Goal: Book appointment/travel/reservation

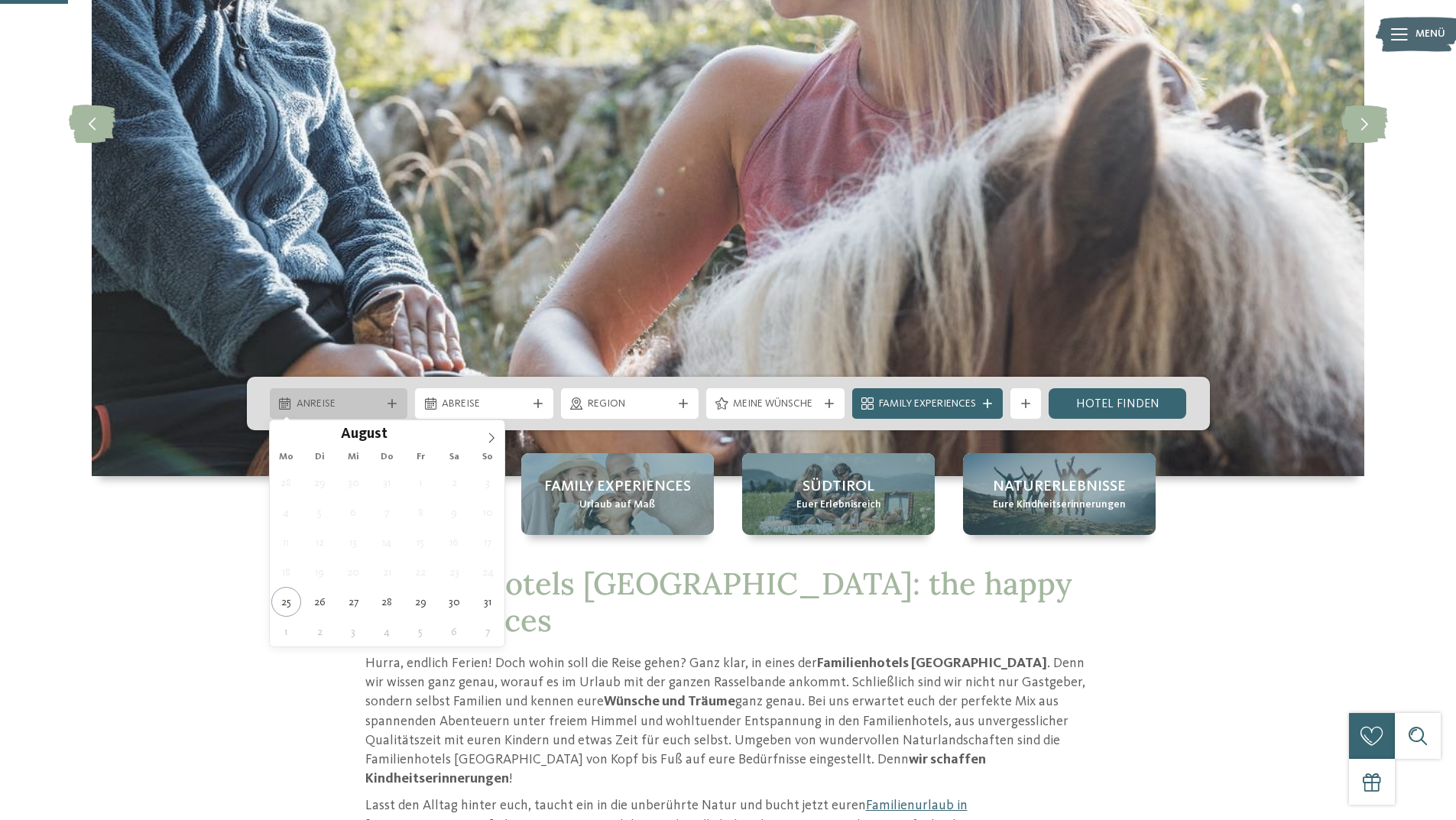
click at [355, 401] on span "Anreise" at bounding box center [338, 404] width 85 height 16
click at [496, 436] on icon at bounding box center [491, 437] width 11 height 11
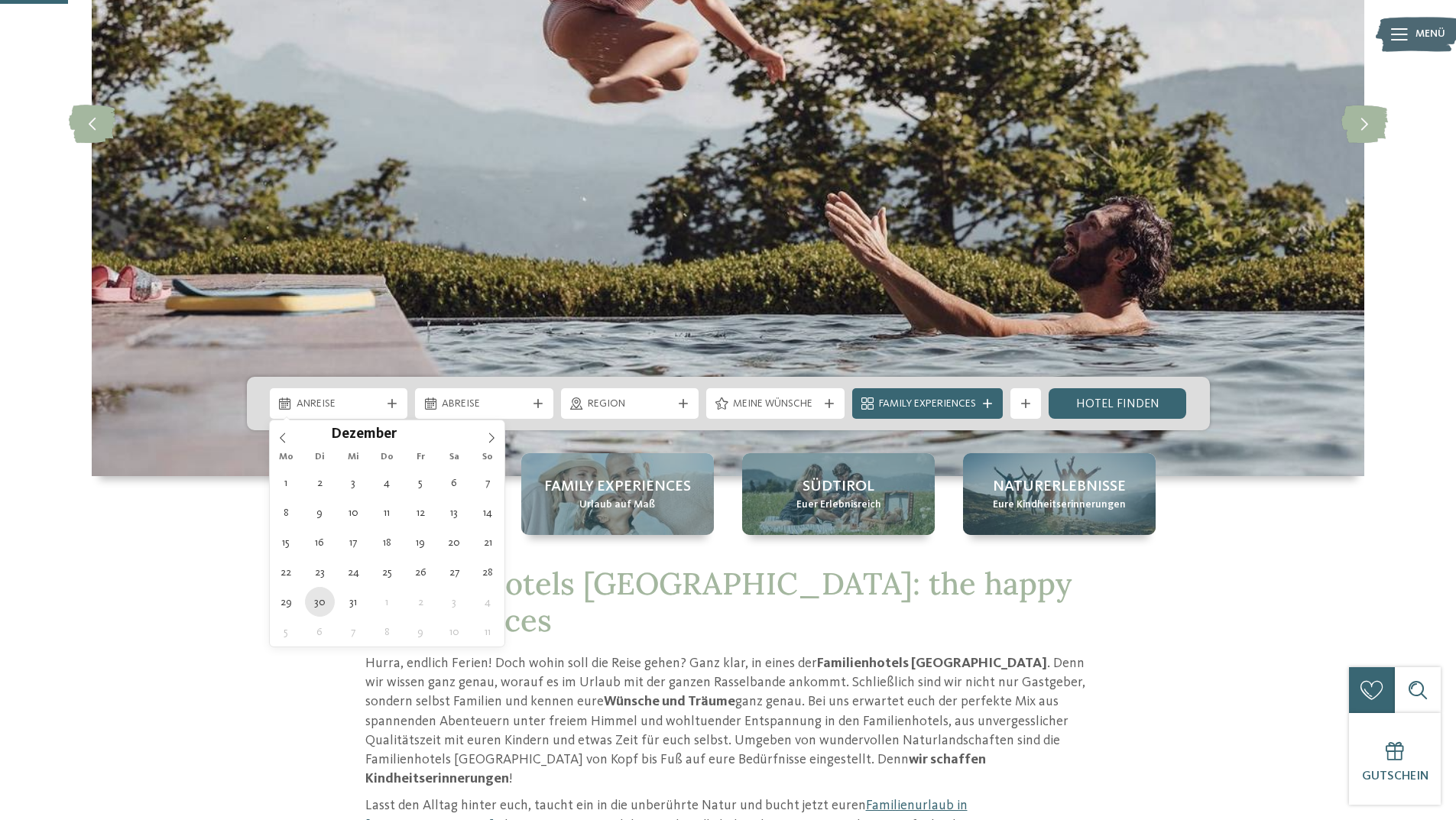
type div "[DATE]"
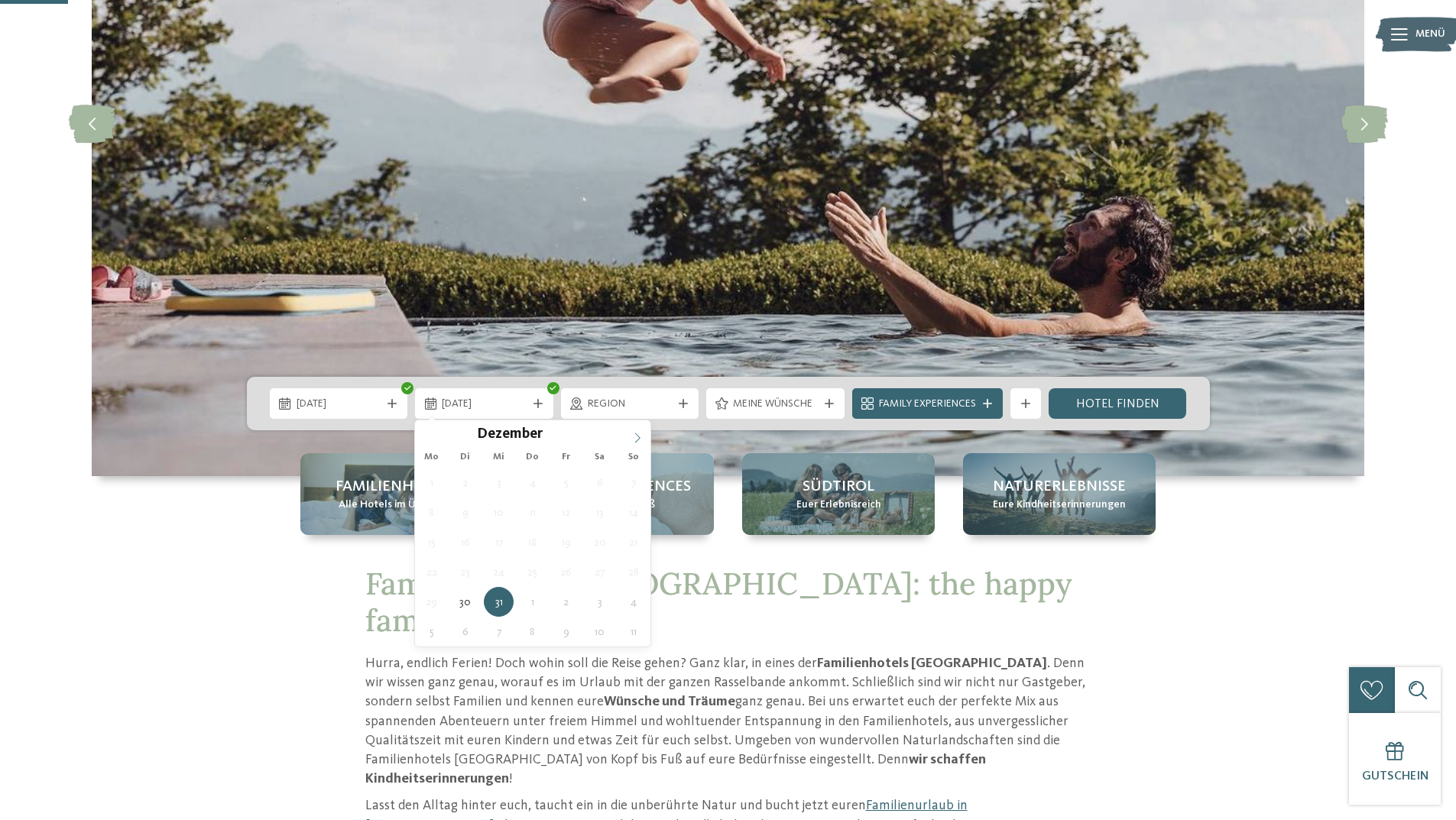
type input "****"
click at [634, 433] on icon at bounding box center [637, 437] width 11 height 11
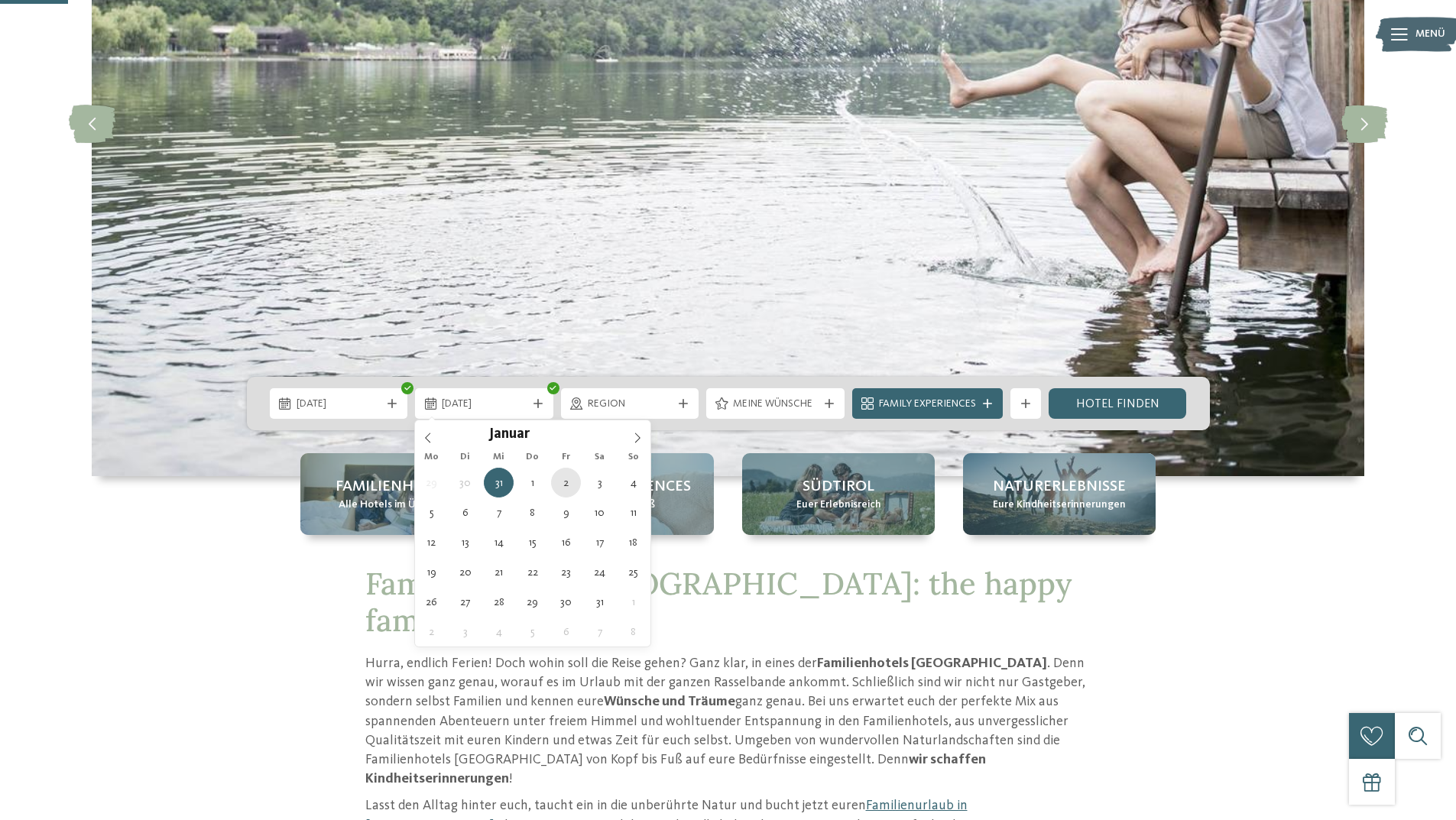
type div "[DATE]"
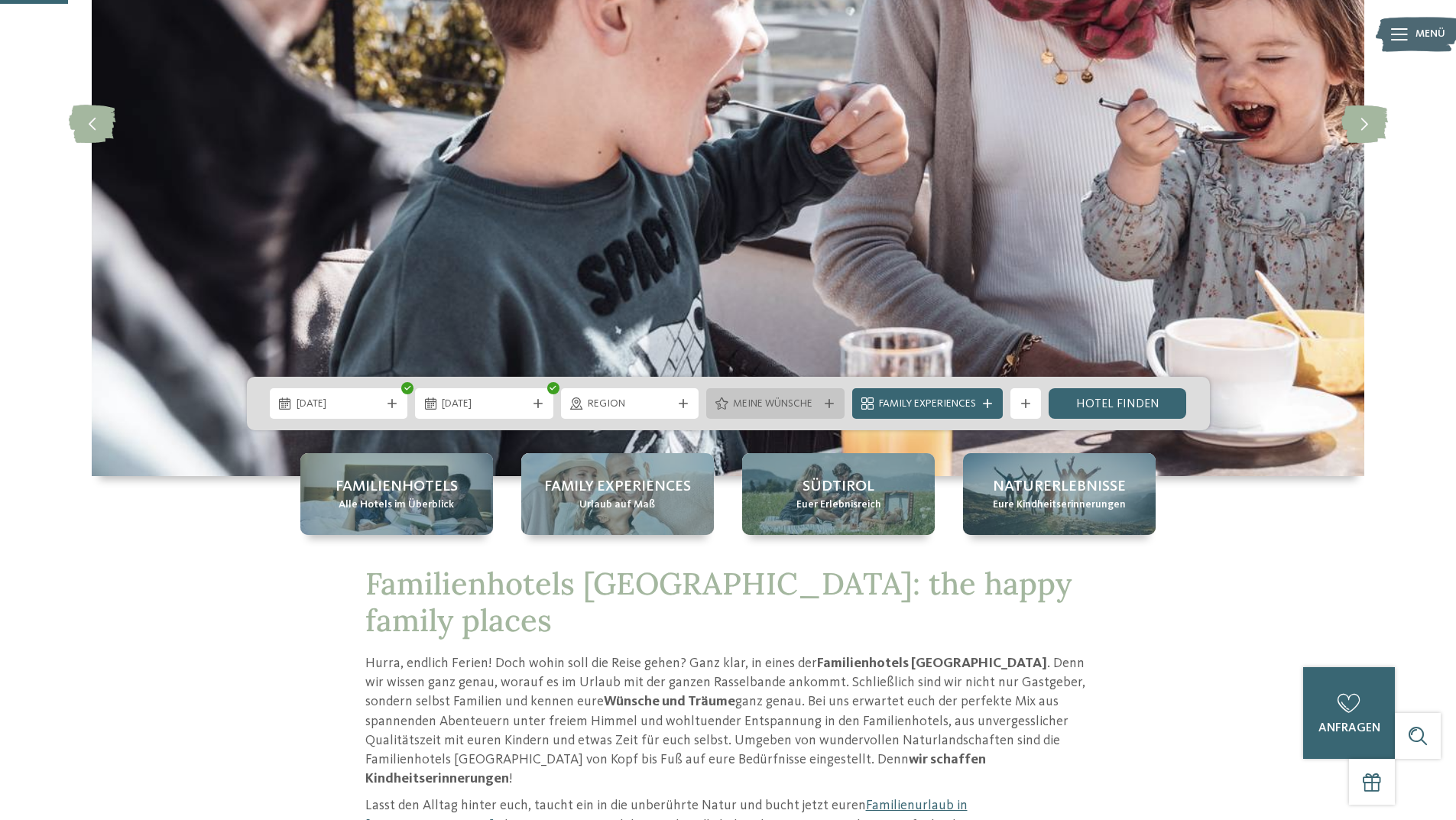
click at [795, 405] on span "Meine Wünsche" at bounding box center [775, 404] width 85 height 16
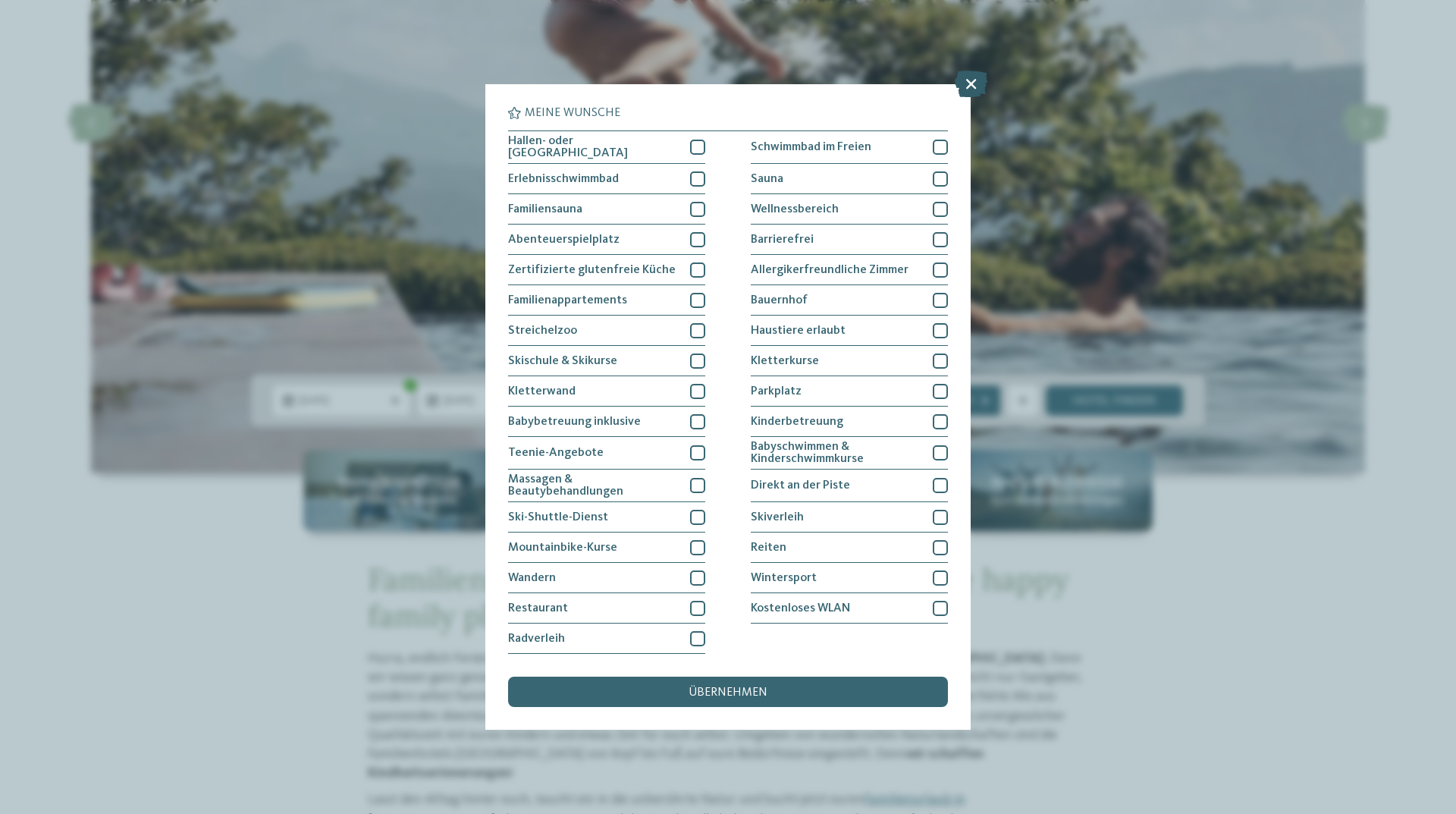
click at [982, 83] on icon at bounding box center [971, 84] width 33 height 27
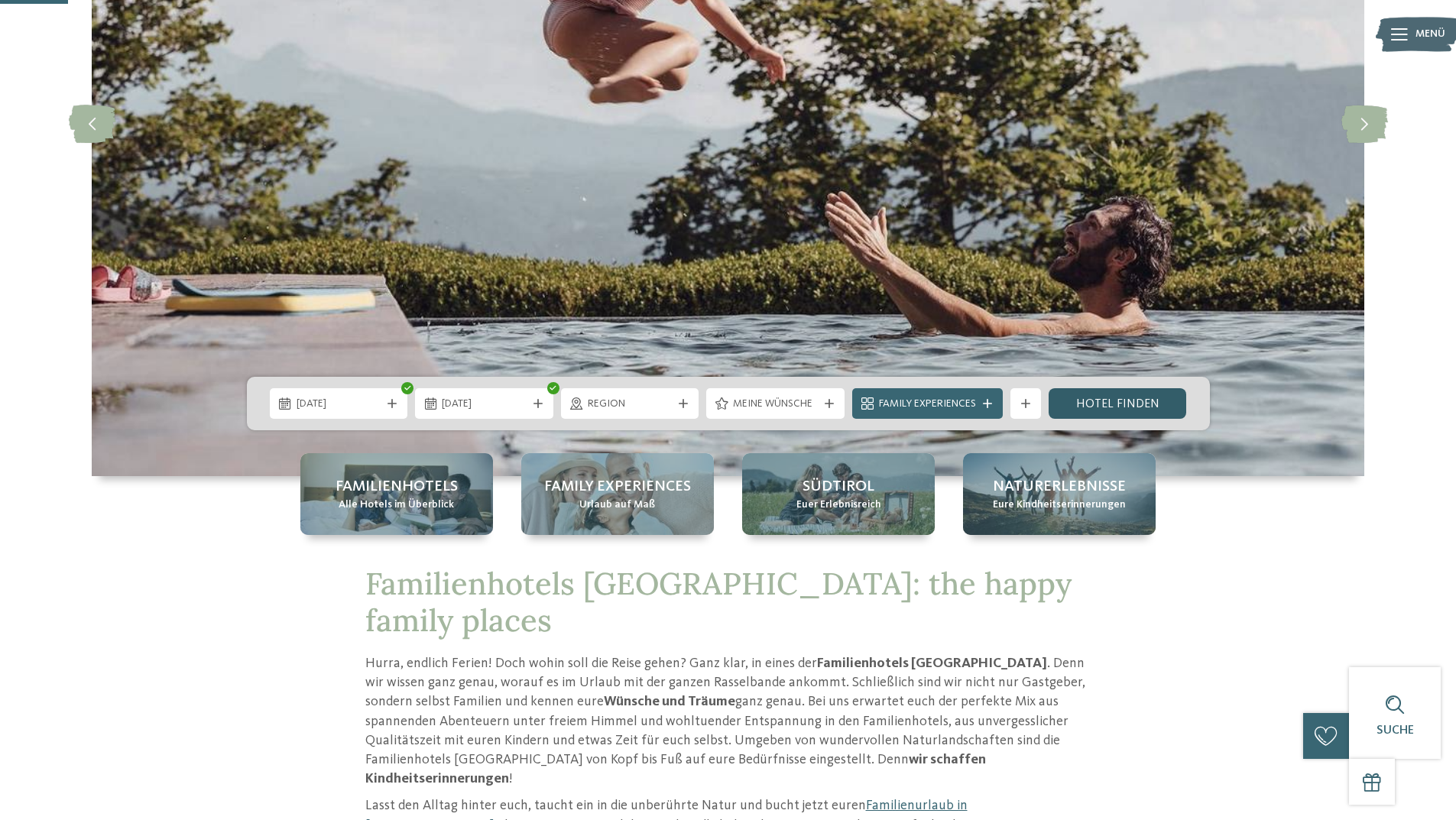
click at [1128, 415] on link "Hotel finden" at bounding box center [1118, 403] width 139 height 30
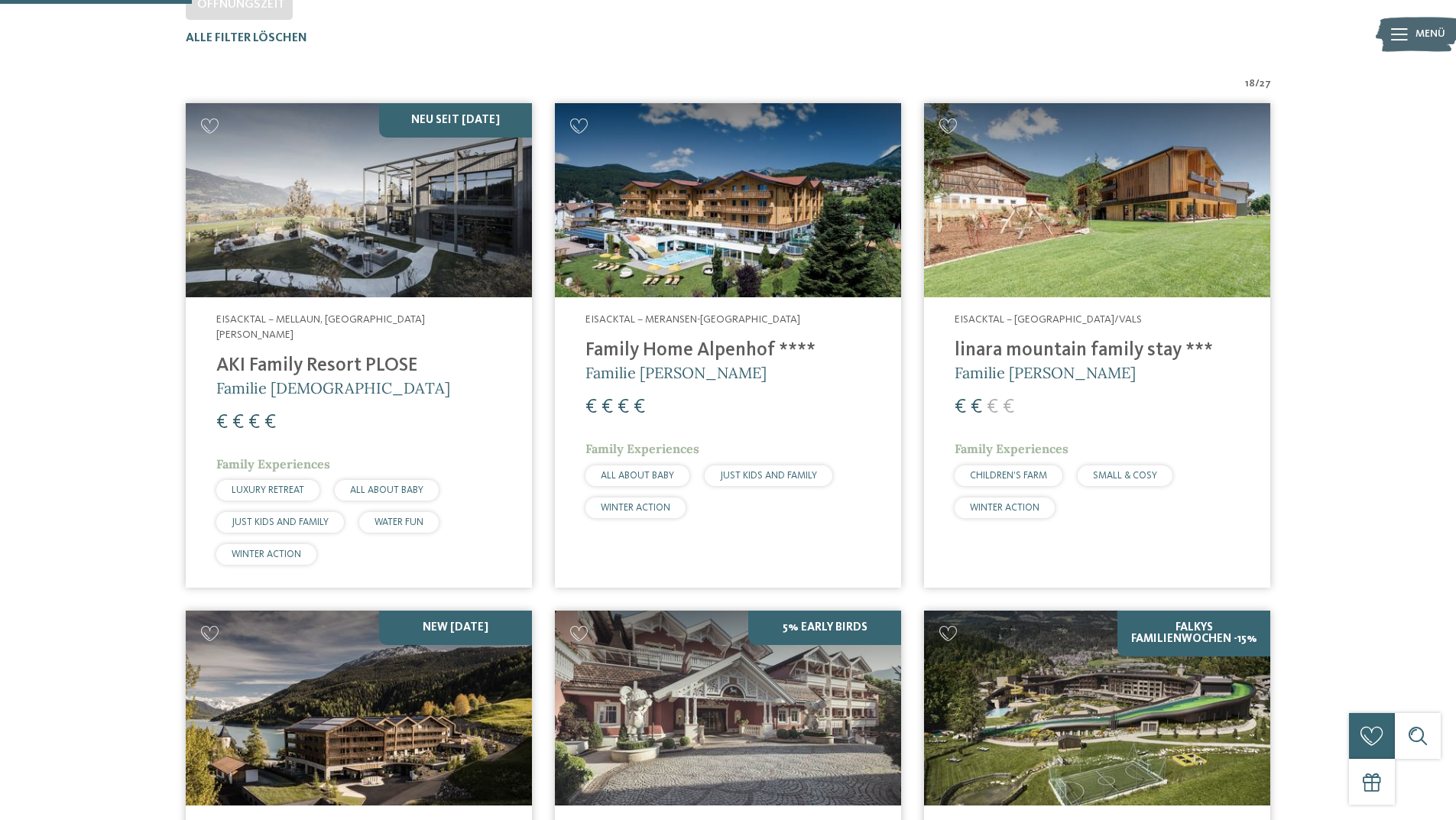
scroll to position [502, 0]
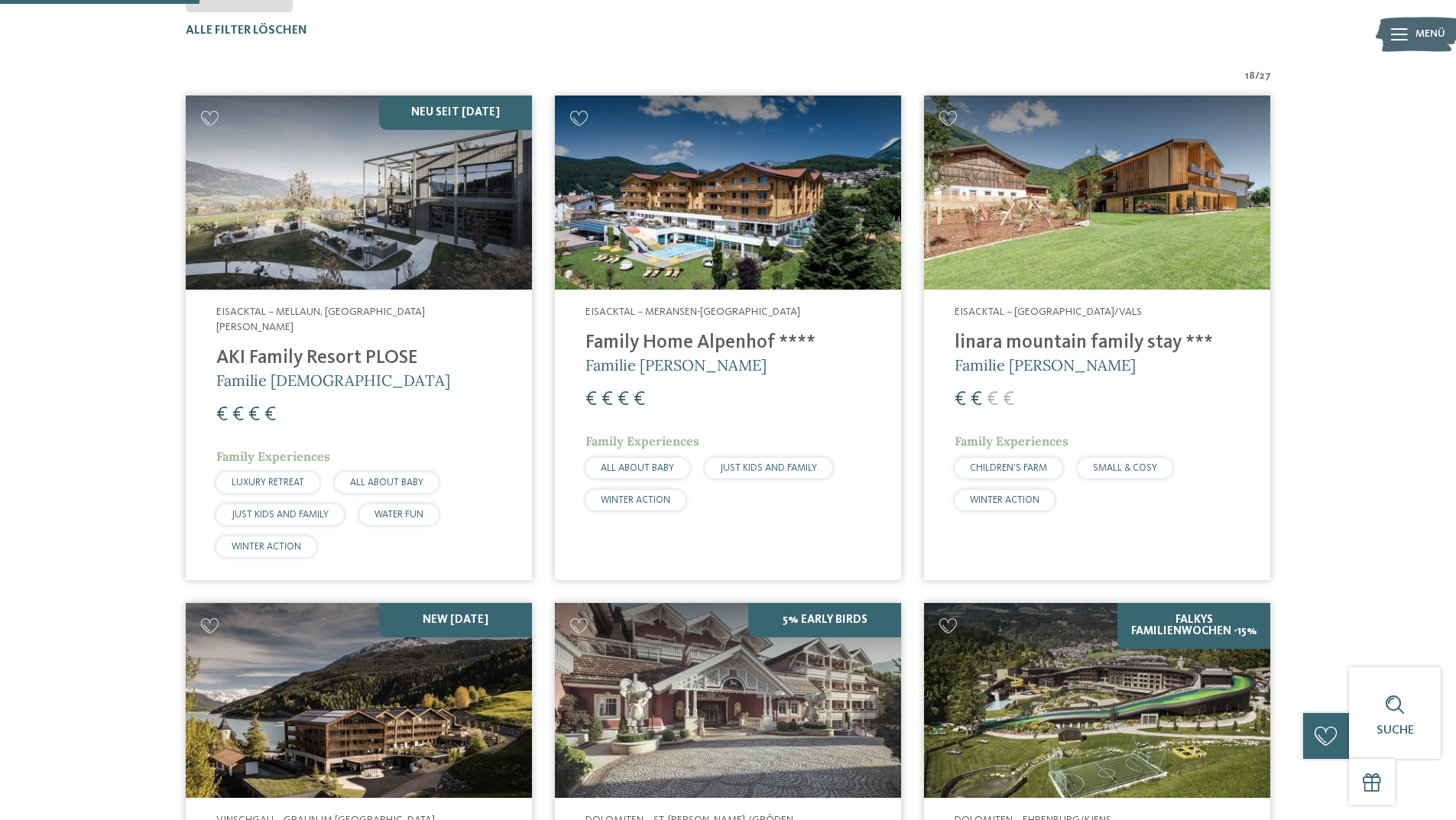
click at [1164, 355] on h5 "Familie [PERSON_NAME]" at bounding box center [1097, 365] width 285 height 21
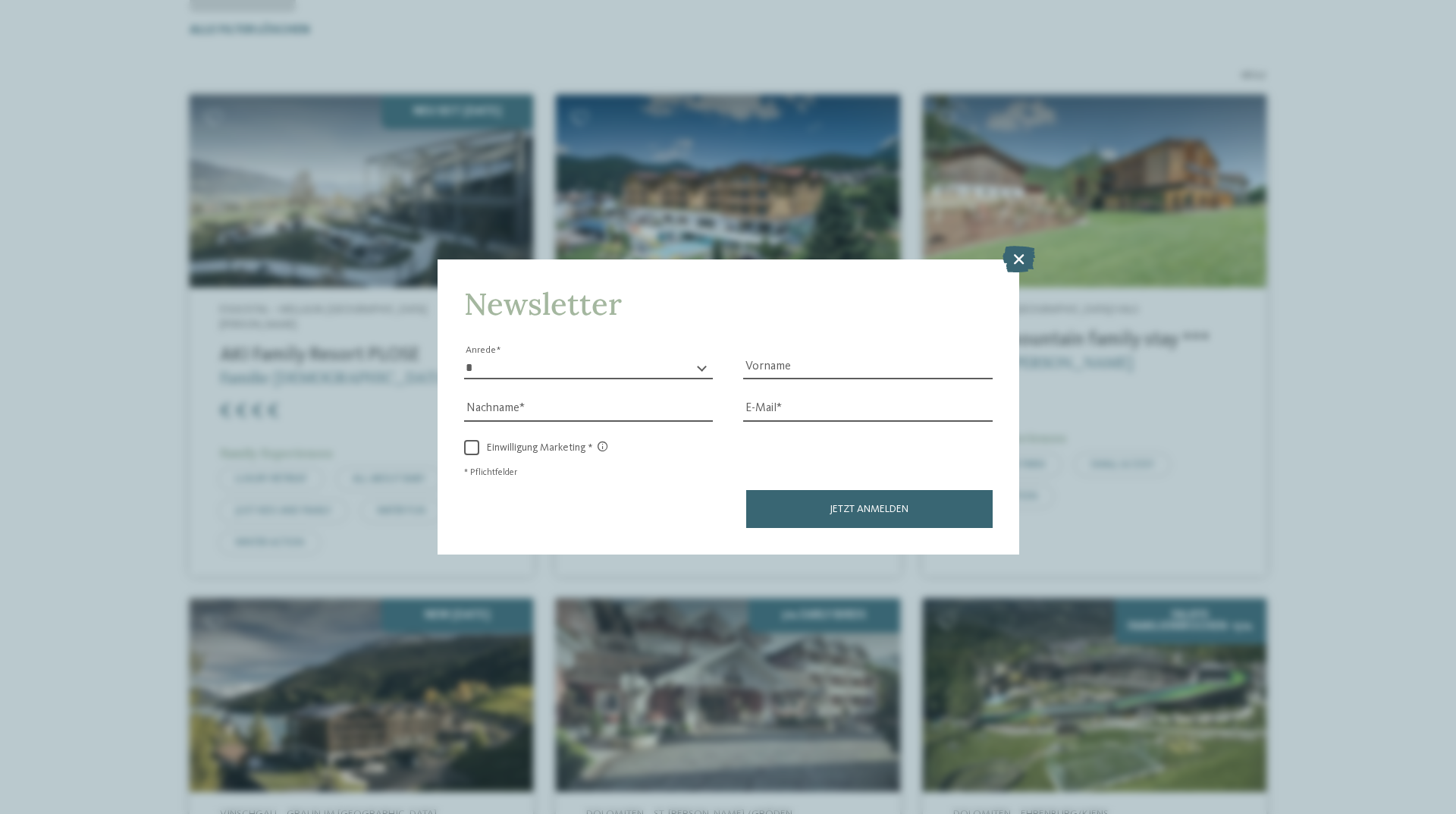
click at [1018, 244] on div "Newsletter * **** **** ******* ****** Anrede Vorname Nachname Link" at bounding box center [728, 407] width 1456 height 814
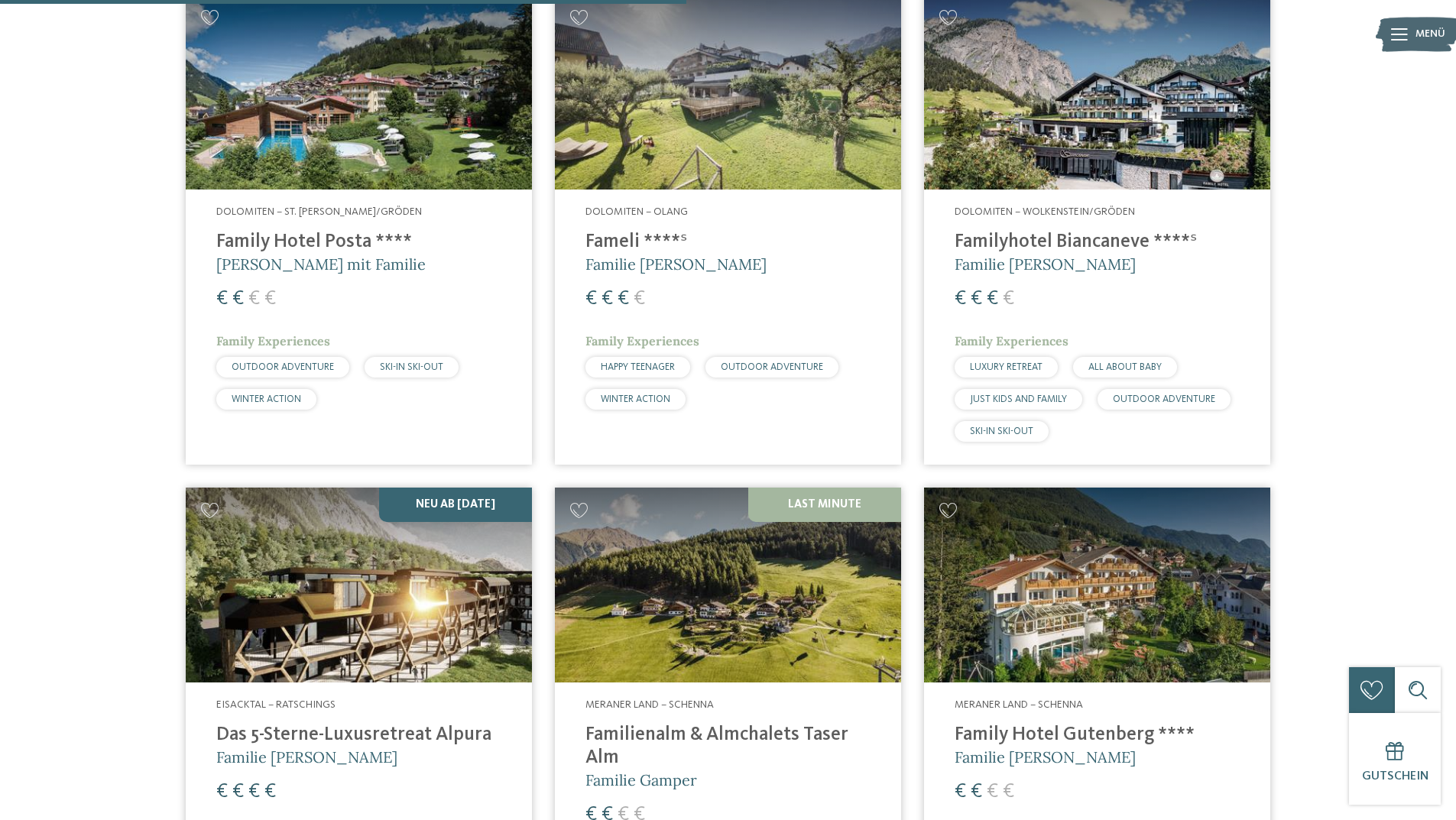
scroll to position [1725, 0]
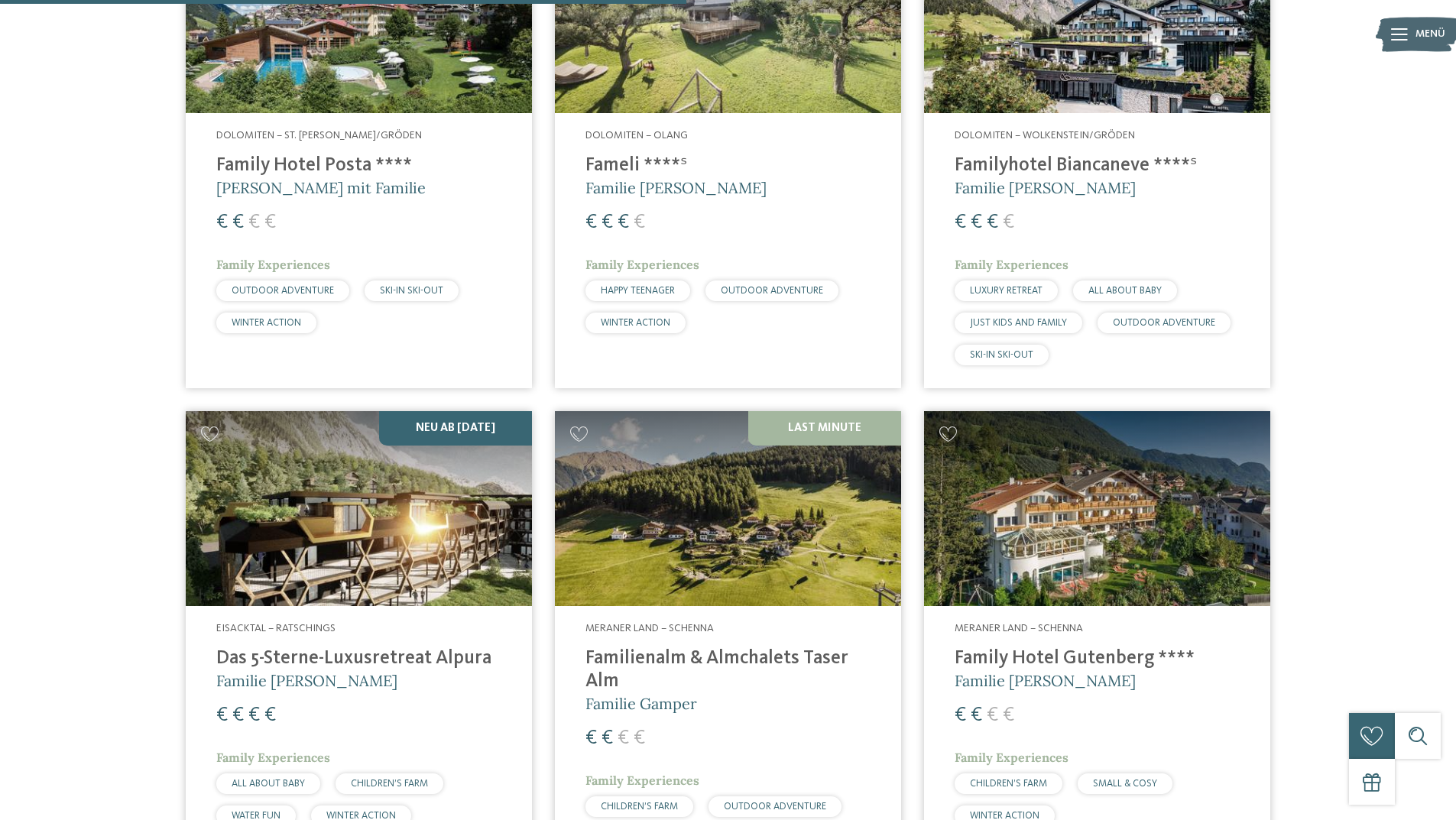
click at [1129, 648] on h4 "Family Hotel Gutenberg ****" at bounding box center [1097, 659] width 285 height 23
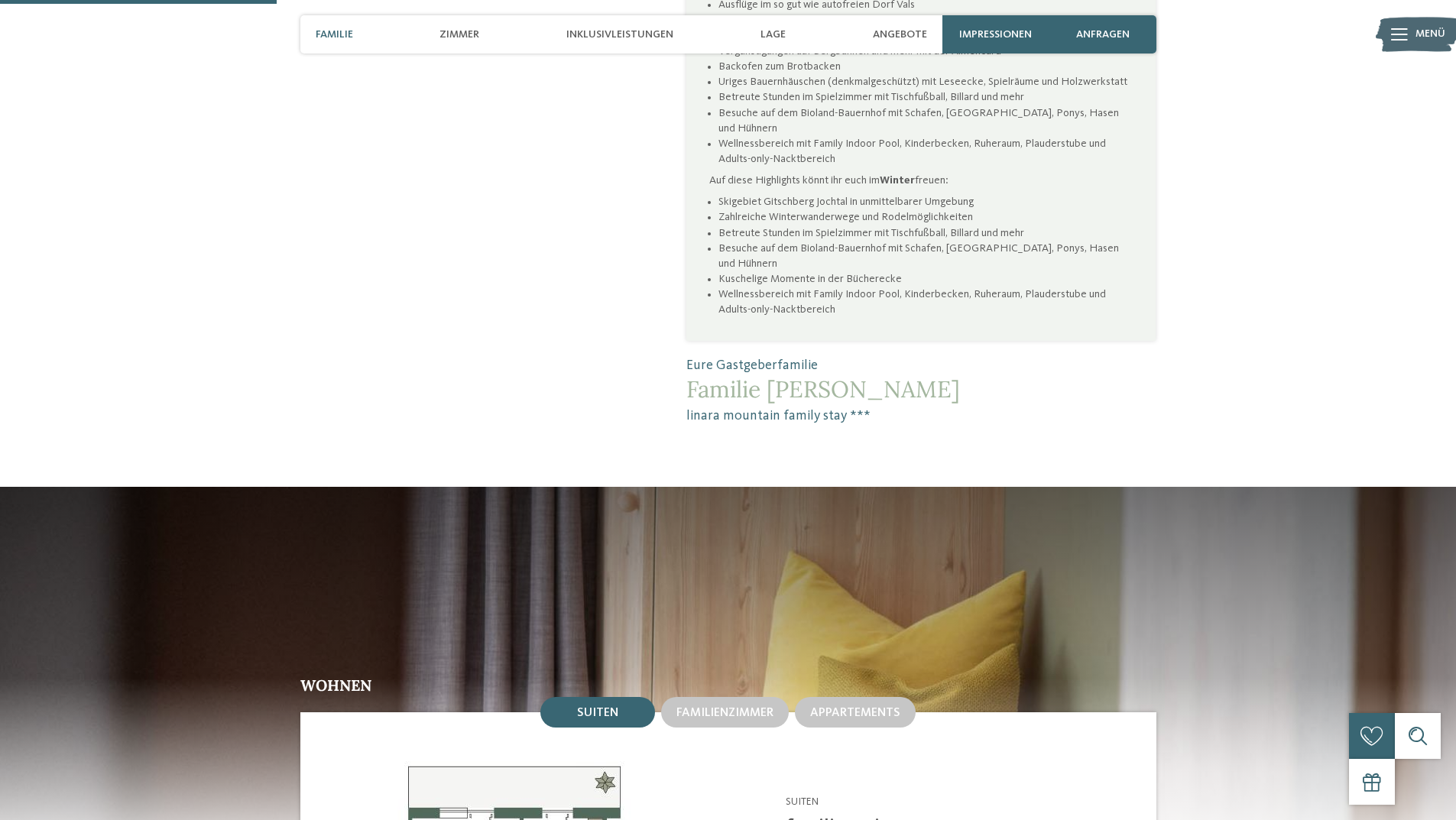
scroll to position [764, 0]
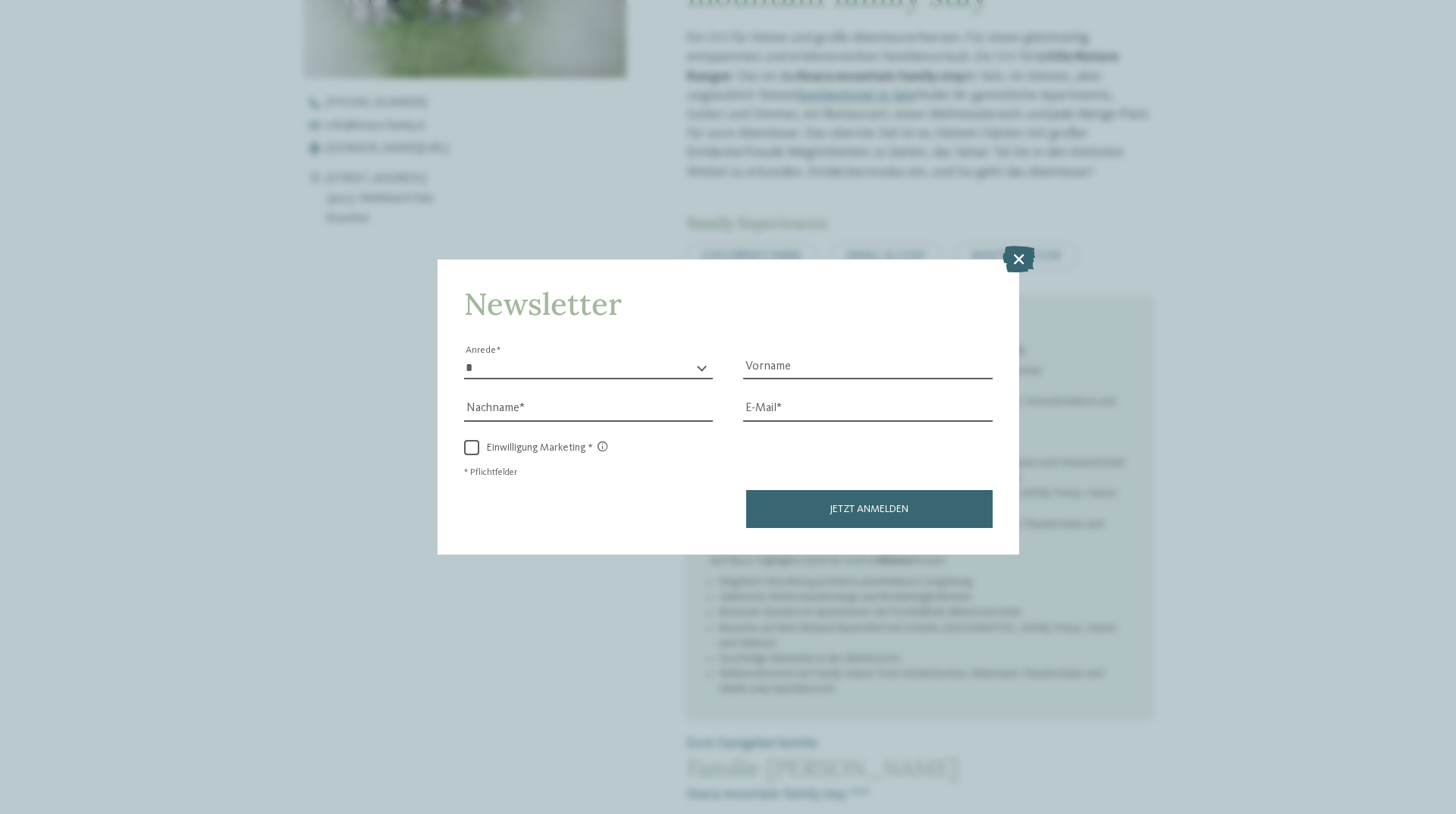
click at [1011, 254] on icon at bounding box center [1019, 259] width 33 height 27
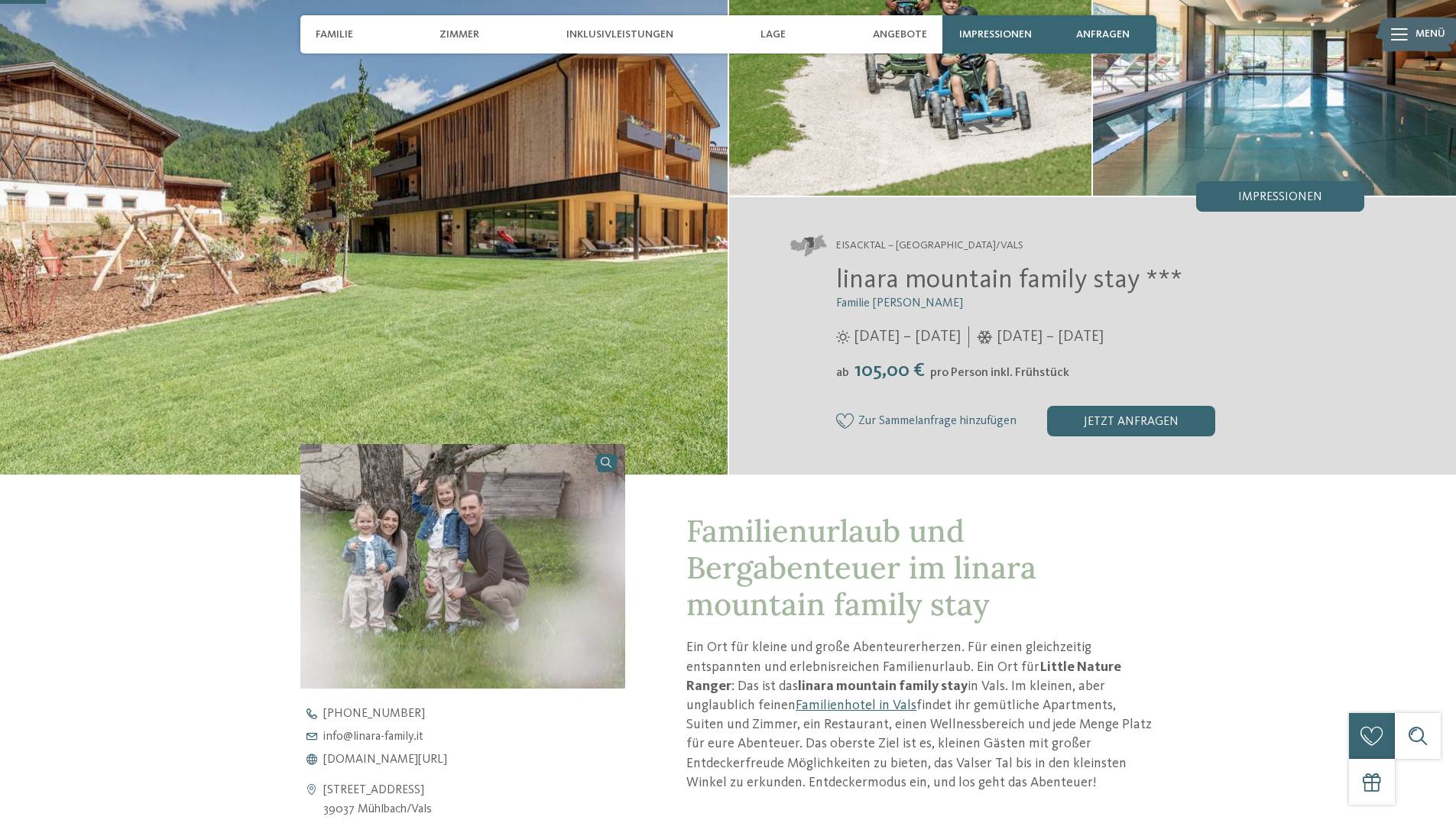
scroll to position [229, 0]
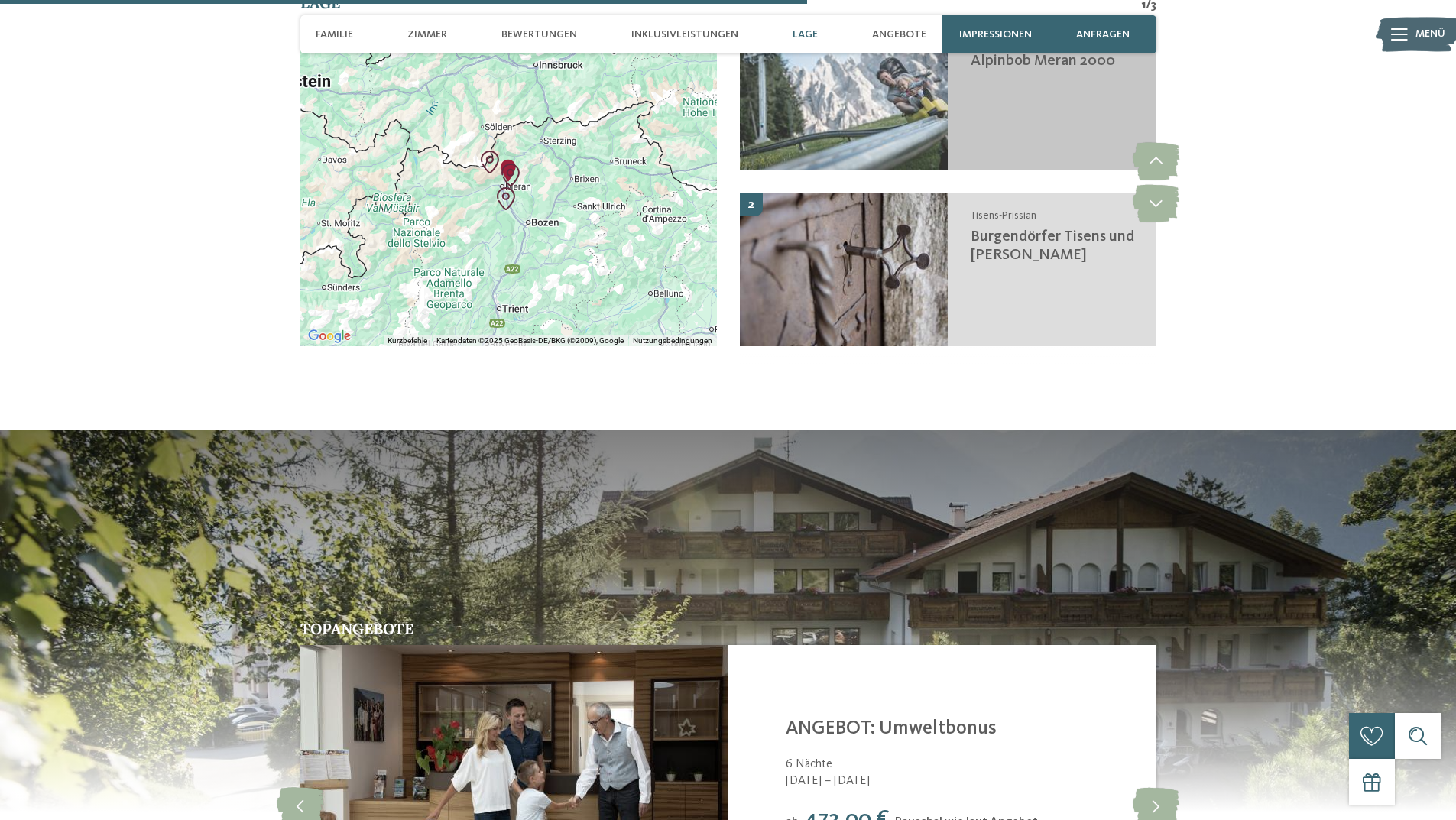
scroll to position [2981, 0]
